Goal: Task Accomplishment & Management: Use online tool/utility

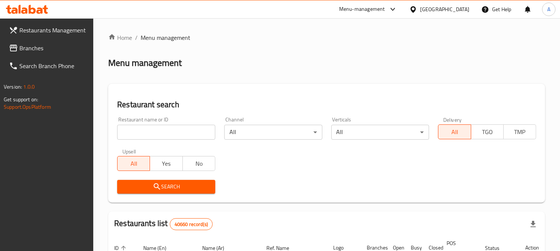
click at [436, 6] on div "[GEOGRAPHIC_DATA]" at bounding box center [444, 9] width 49 height 8
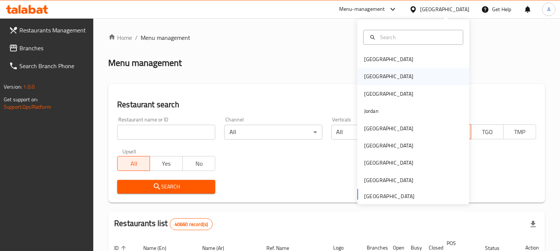
click at [372, 77] on div "[GEOGRAPHIC_DATA]" at bounding box center [388, 76] width 61 height 17
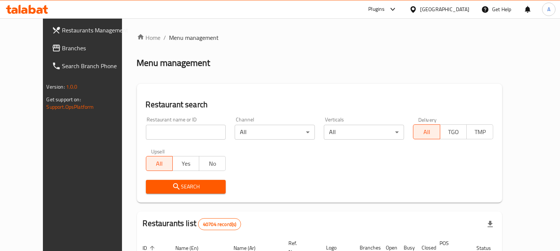
click at [62, 49] on span "Branches" at bounding box center [96, 48] width 68 height 9
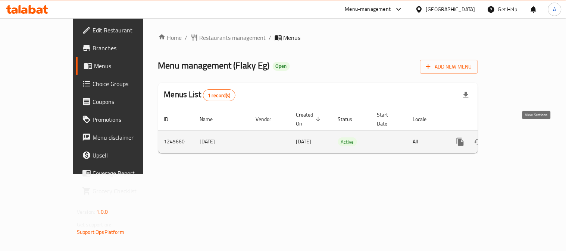
click at [517, 139] on icon "enhanced table" at bounding box center [514, 142] width 7 height 7
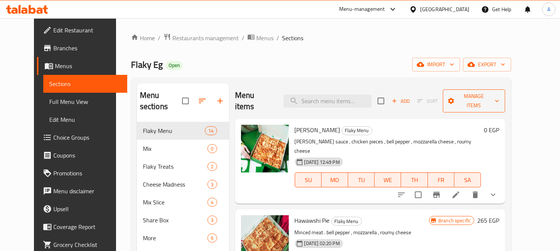
click at [505, 94] on button "Manage items" at bounding box center [474, 101] width 63 height 23
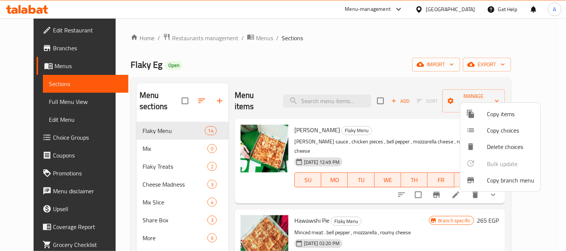
click at [500, 179] on span "Copy branch menu" at bounding box center [510, 180] width 47 height 9
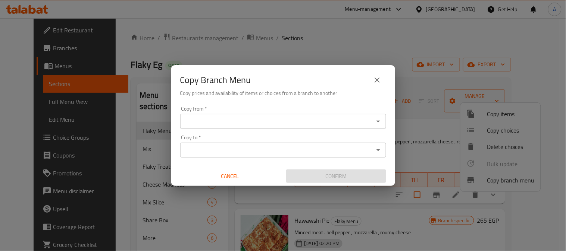
drag, startPoint x: 378, startPoint y: 81, endPoint x: 381, endPoint y: 78, distance: 4.5
click at [379, 81] on icon "close" at bounding box center [377, 80] width 5 height 5
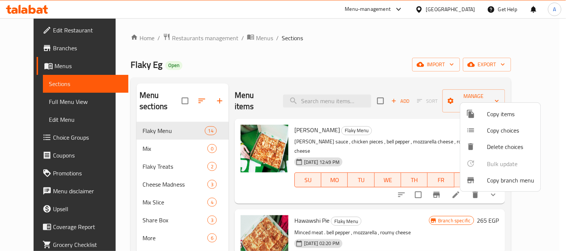
drag, startPoint x: 351, startPoint y: 58, endPoint x: 381, endPoint y: 2, distance: 63.6
click at [352, 56] on div at bounding box center [283, 125] width 566 height 251
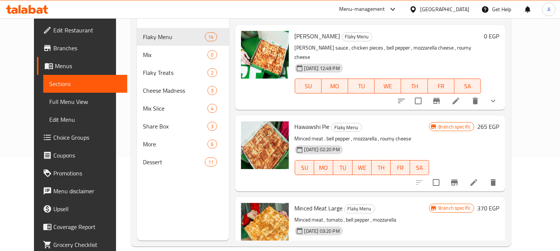
scroll to position [104, 0]
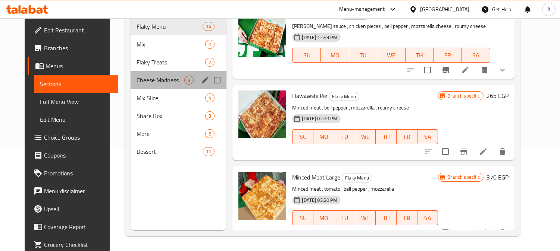
click at [134, 73] on div "Cheese Madness 3" at bounding box center [179, 80] width 96 height 18
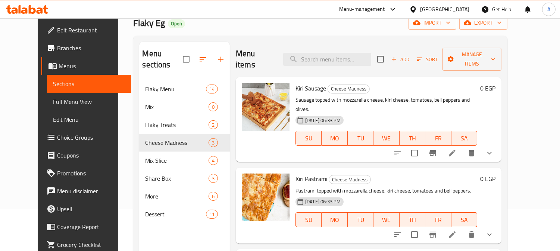
scroll to position [21, 0]
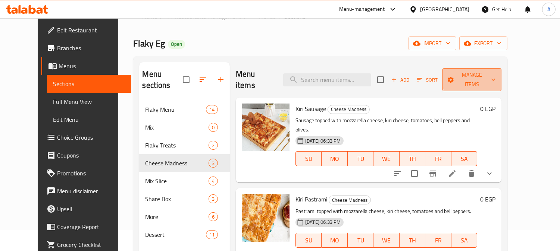
click at [501, 76] on button "Manage items" at bounding box center [471, 79] width 59 height 23
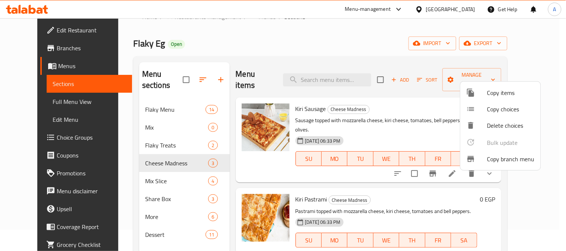
click at [517, 158] on span "Copy branch menu" at bounding box center [510, 159] width 47 height 9
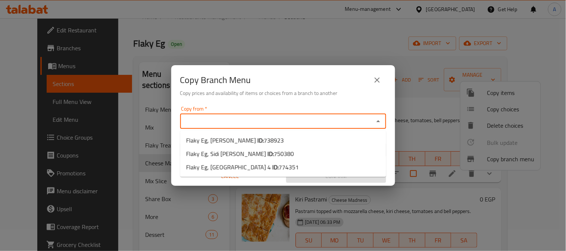
click at [325, 121] on input "Copy from   *" at bounding box center [276, 121] width 189 height 10
click at [265, 155] on li "Flaky Eg, Sidi Gaber ID: 750380" at bounding box center [283, 153] width 206 height 13
type input "Flaky Eg, Sidi Gaber"
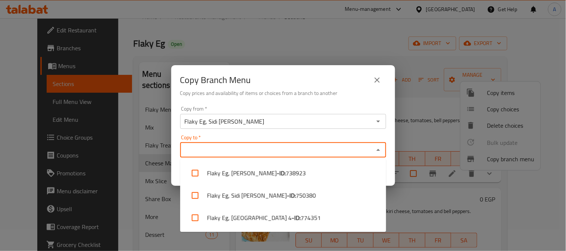
click at [259, 152] on input "Copy to   *" at bounding box center [276, 150] width 189 height 10
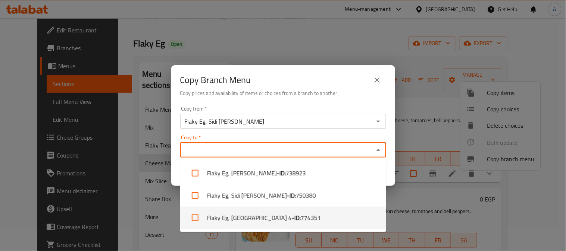
click at [195, 218] on input "checkbox" at bounding box center [195, 218] width 18 height 18
checkbox input "true"
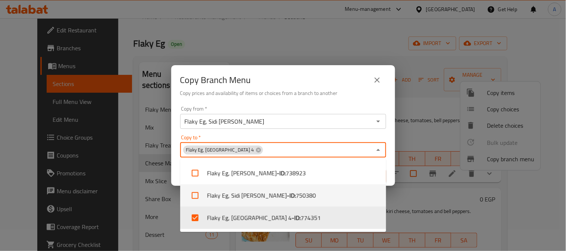
click at [260, 73] on div "Copy Branch Menu" at bounding box center [283, 80] width 206 height 18
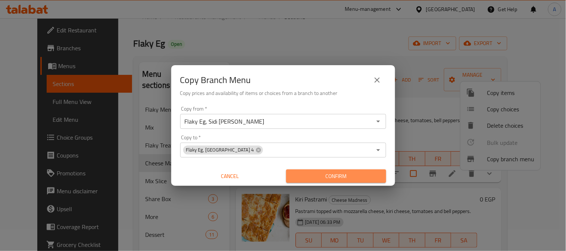
click at [324, 177] on span "Confirm" at bounding box center [336, 176] width 88 height 9
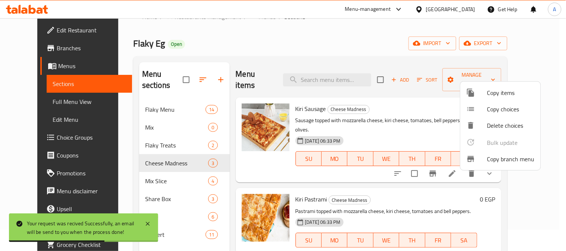
click at [193, 43] on div at bounding box center [283, 125] width 566 height 251
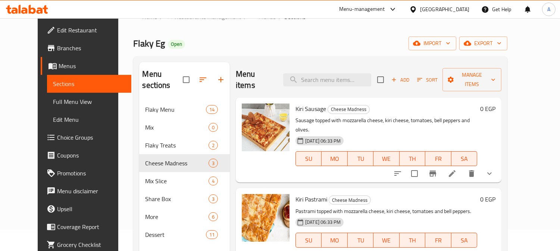
click at [47, 51] on icon at bounding box center [51, 48] width 9 height 9
